Goal: Use online tool/utility: Use online tool/utility

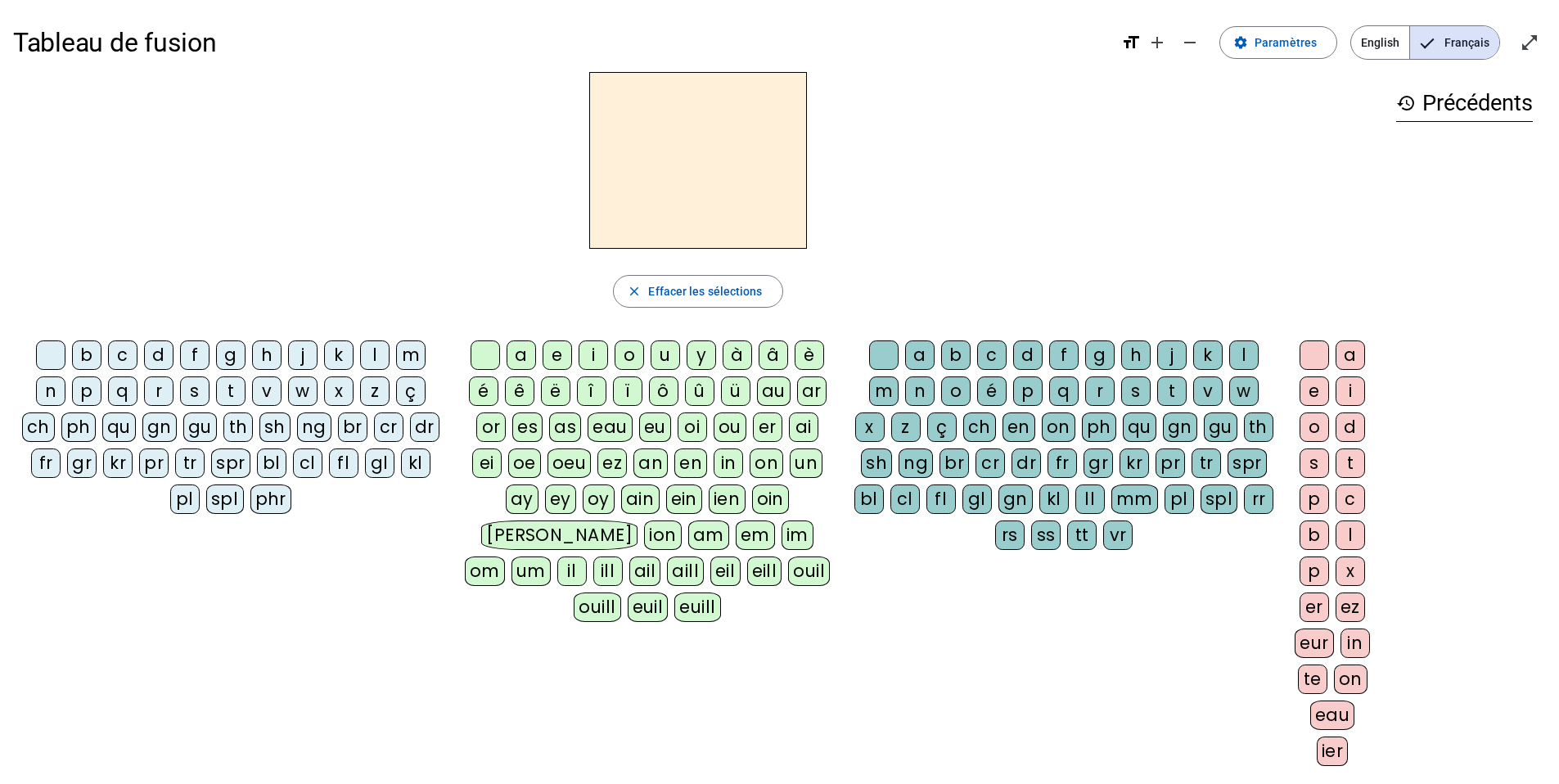
drag, startPoint x: 1063, startPoint y: 252, endPoint x: 1042, endPoint y: 245, distance: 22.1
click at [1042, 245] on div "close [PERSON_NAME] les sélections b c d f g h j k l m n p q r s t v w x z ç ch…" at bounding box center [698, 426] width 1370 height 707
click at [371, 354] on div "l" at bounding box center [374, 355] width 29 height 29
click at [553, 354] on div "e" at bounding box center [557, 355] width 29 height 29
click at [660, 352] on div "u" at bounding box center [664, 355] width 29 height 29
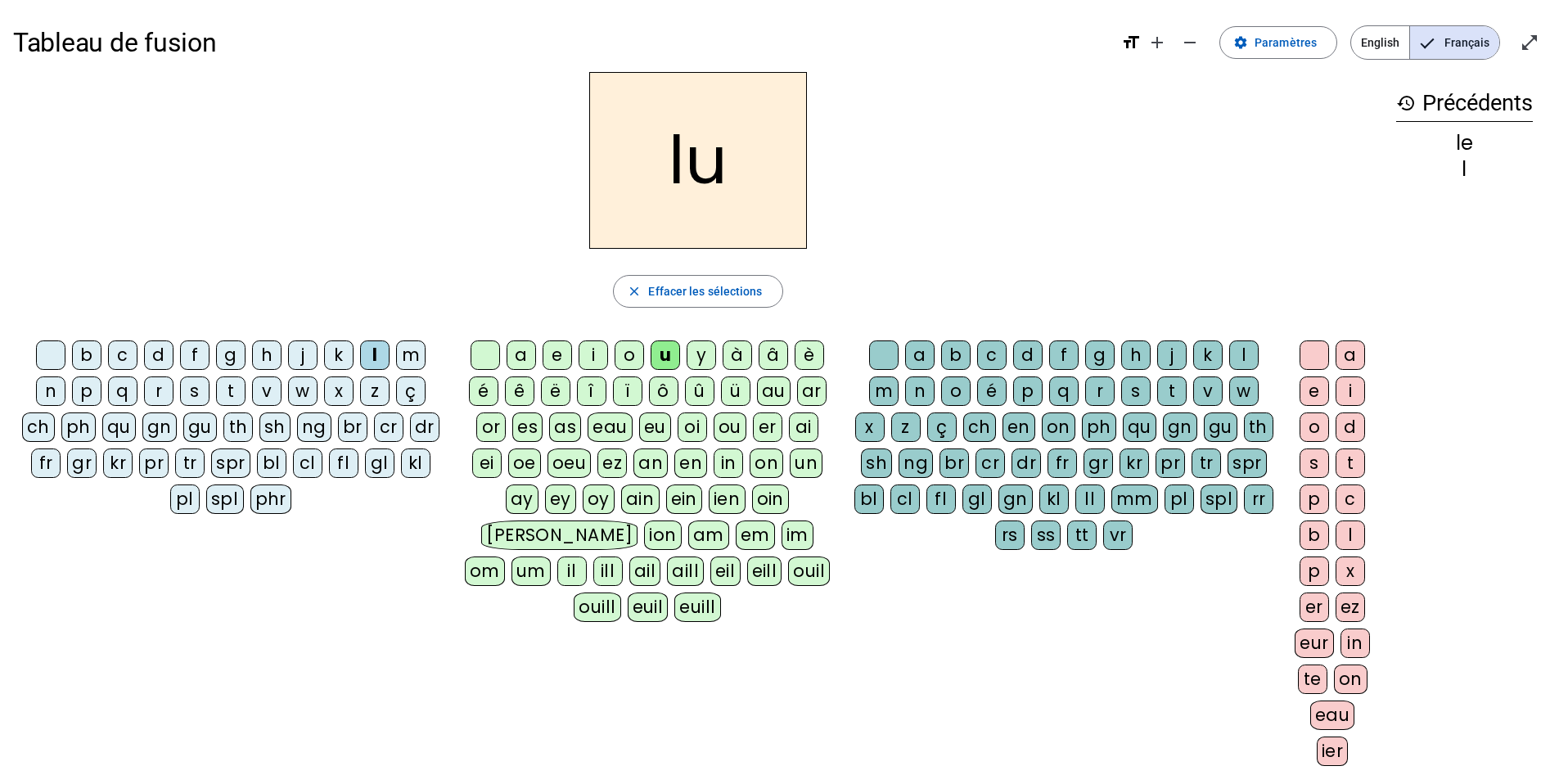
click at [227, 388] on div "t" at bounding box center [230, 390] width 29 height 29
click at [158, 356] on div "d" at bounding box center [158, 355] width 29 height 29
click at [1101, 385] on div "r" at bounding box center [1100, 390] width 29 height 29
click at [558, 350] on div "e" at bounding box center [557, 355] width 29 height 29
click at [881, 346] on div at bounding box center [883, 355] width 29 height 29
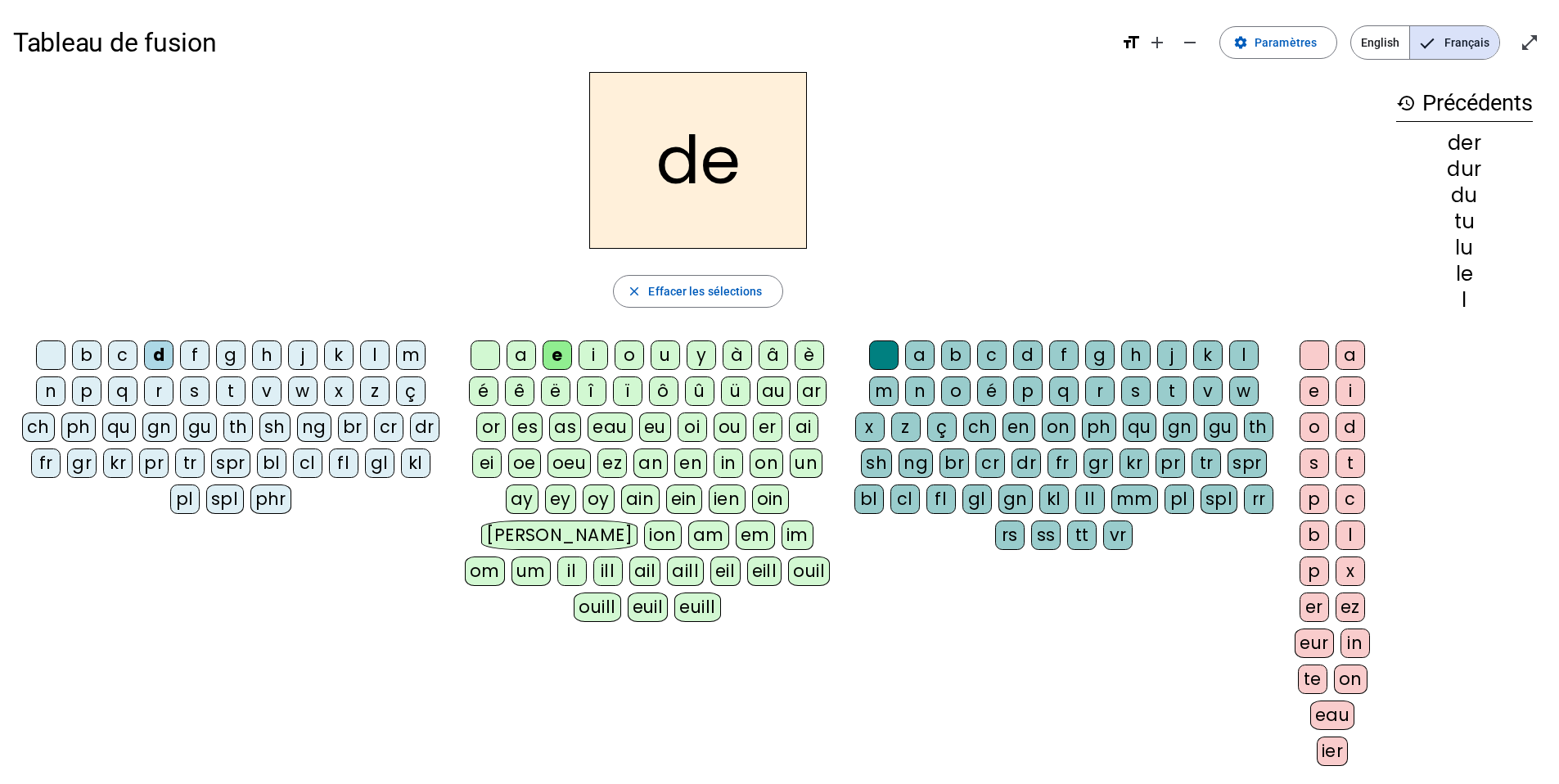
click at [195, 356] on div "f" at bounding box center [194, 355] width 29 height 29
click at [232, 385] on div "t" at bounding box center [230, 390] width 29 height 29
click at [523, 356] on div "a" at bounding box center [520, 355] width 29 height 29
click at [486, 391] on div "é" at bounding box center [483, 390] width 29 height 29
